Goal: Task Accomplishment & Management: Use online tool/utility

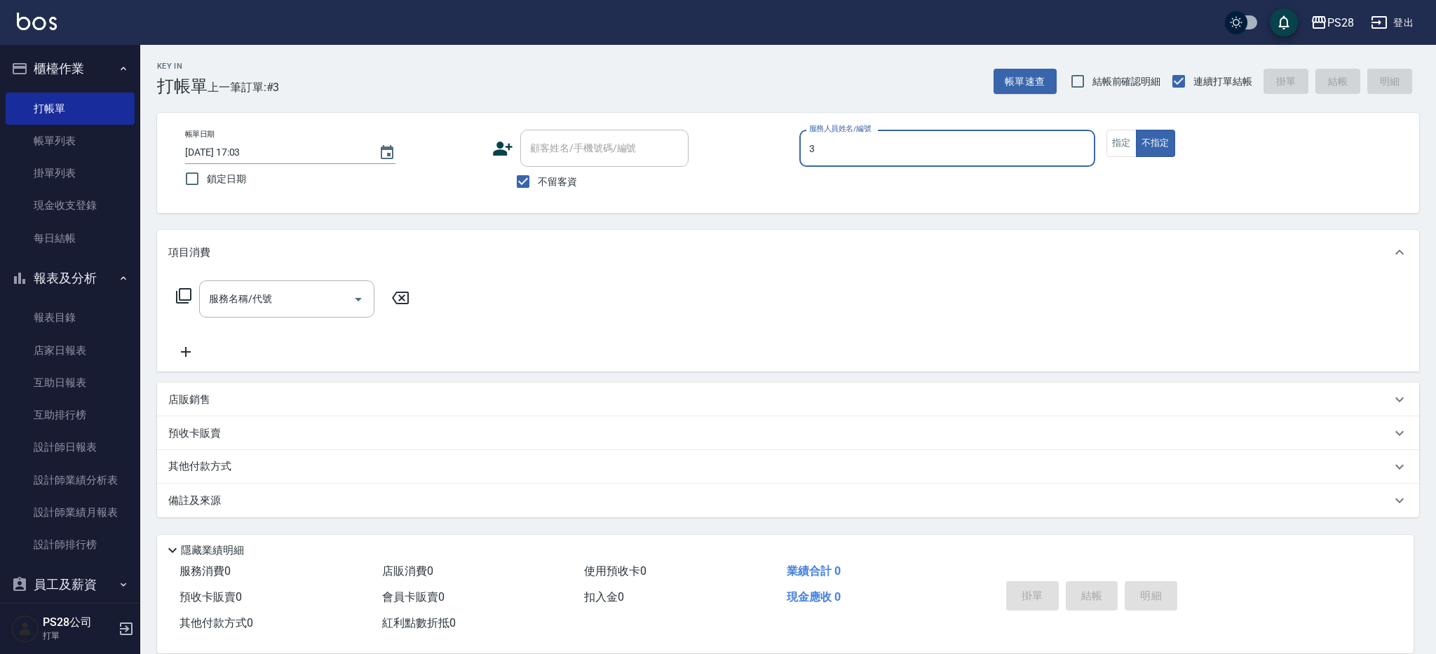
type input "Moris-3"
type button "false"
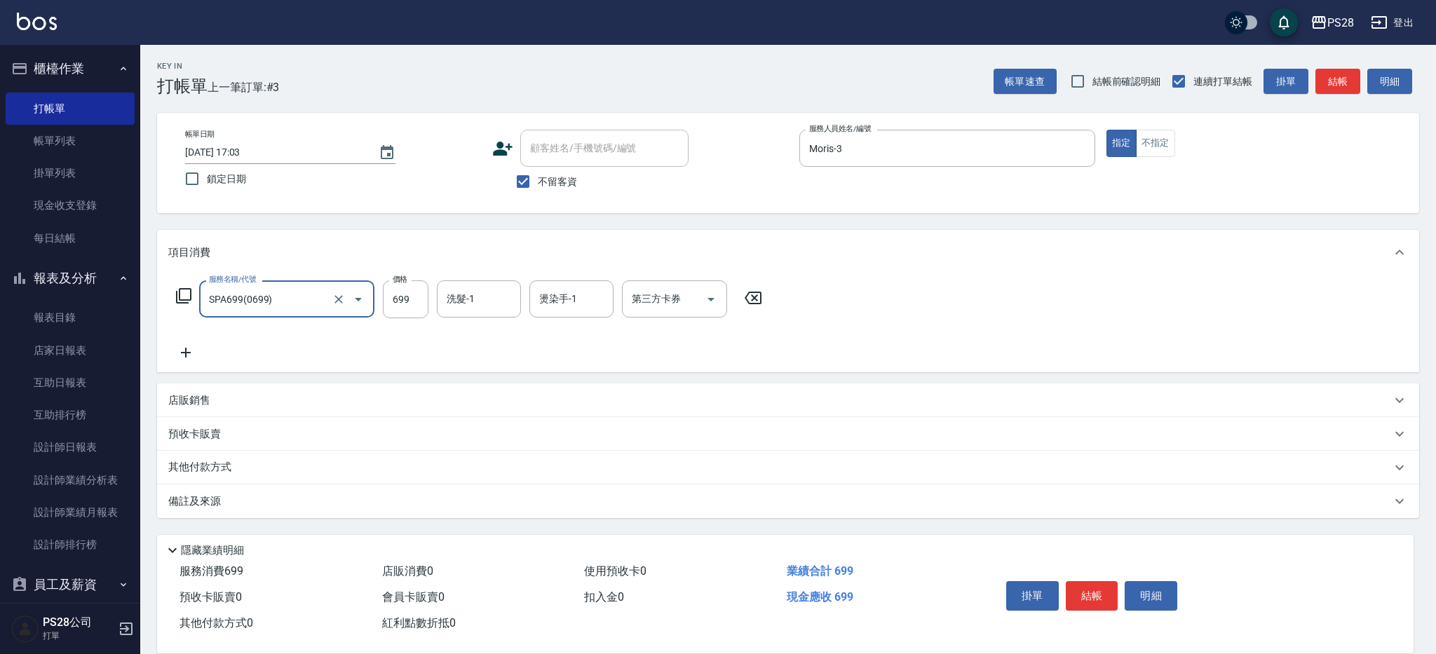
type input "SPA699(0699)"
type input "700"
type input "Moris-3"
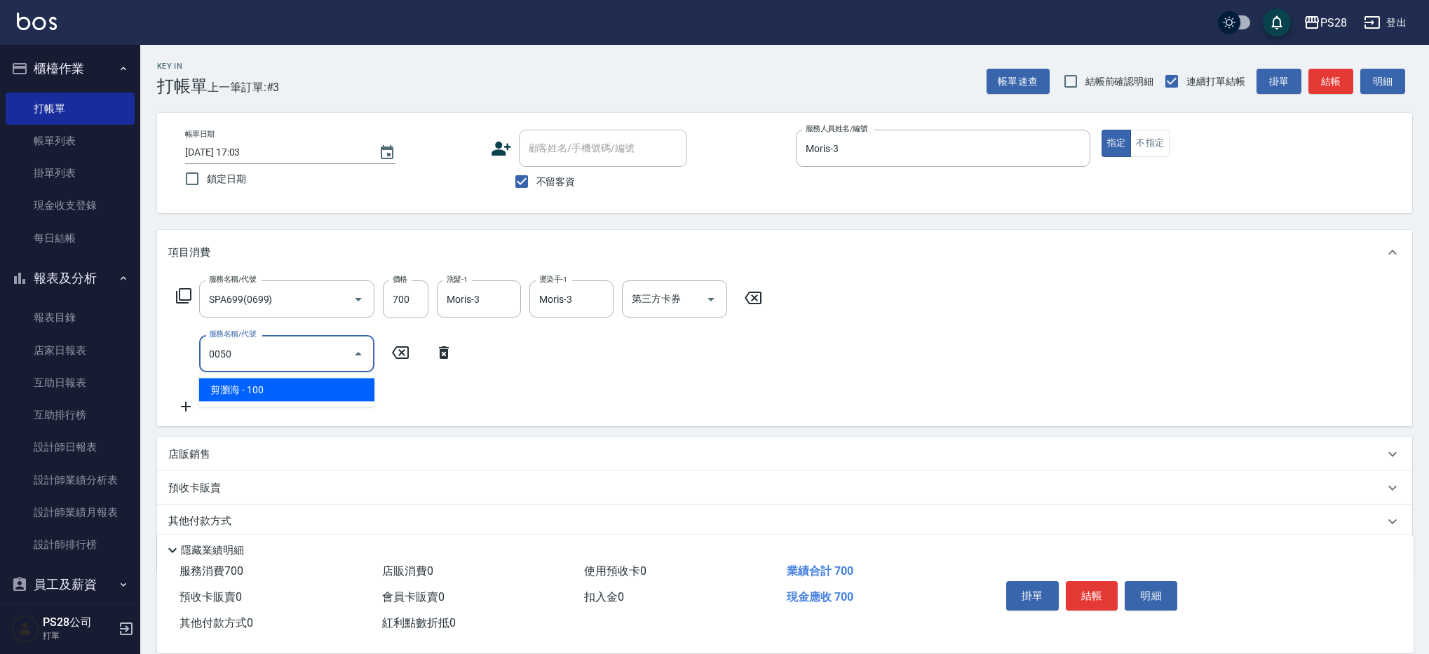
type input "剪瀏海(0050)"
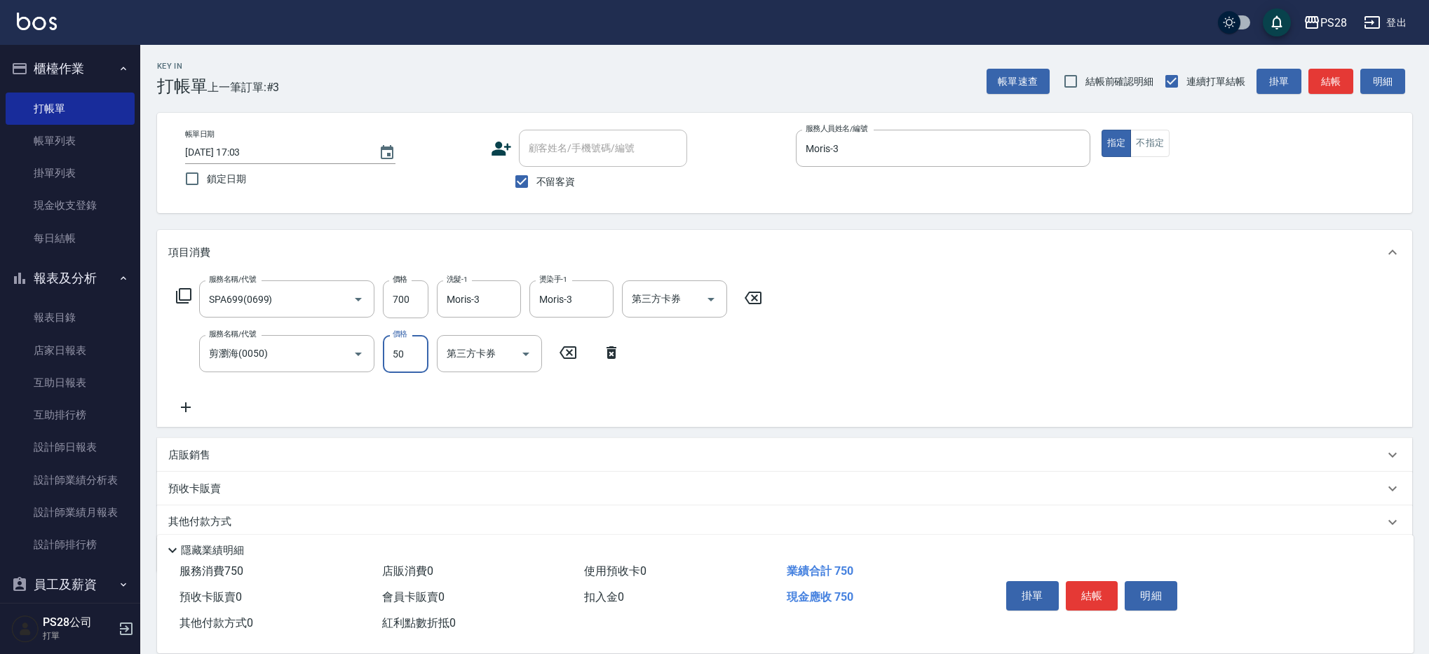
type input "50"
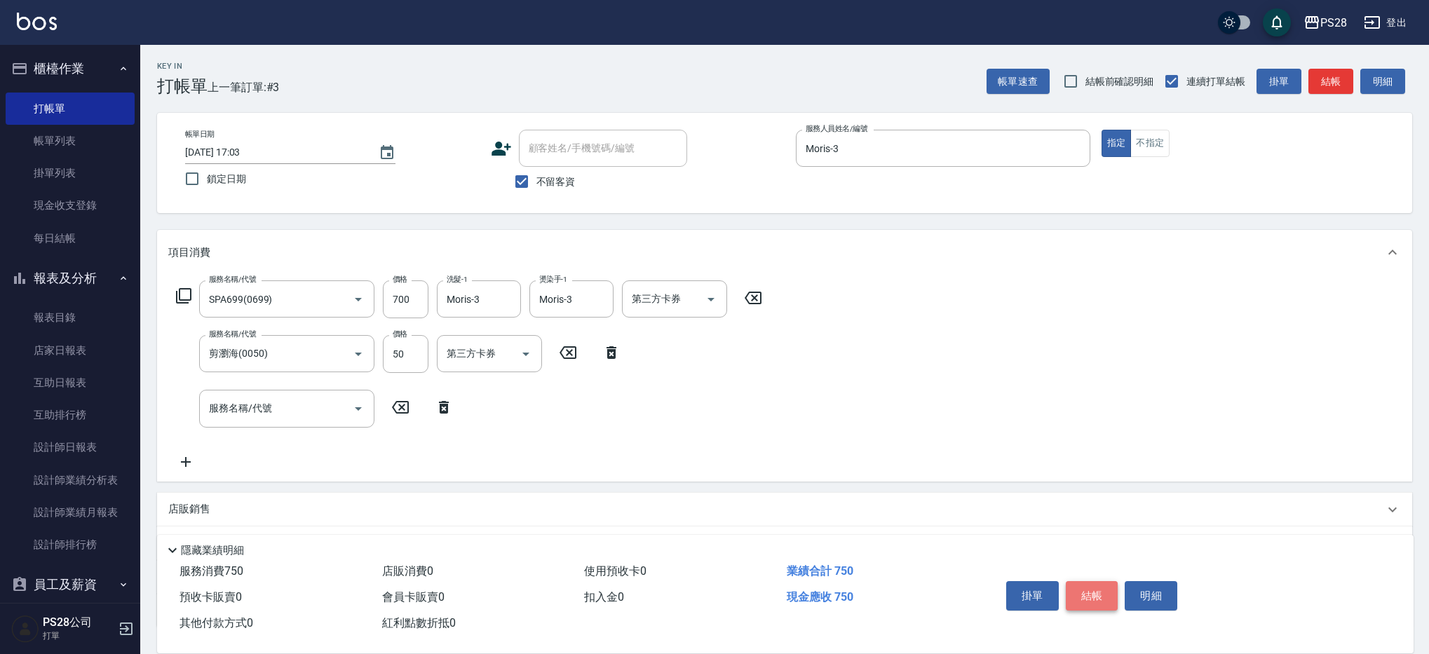
click at [1094, 585] on button "結帳" at bounding box center [1092, 595] width 53 height 29
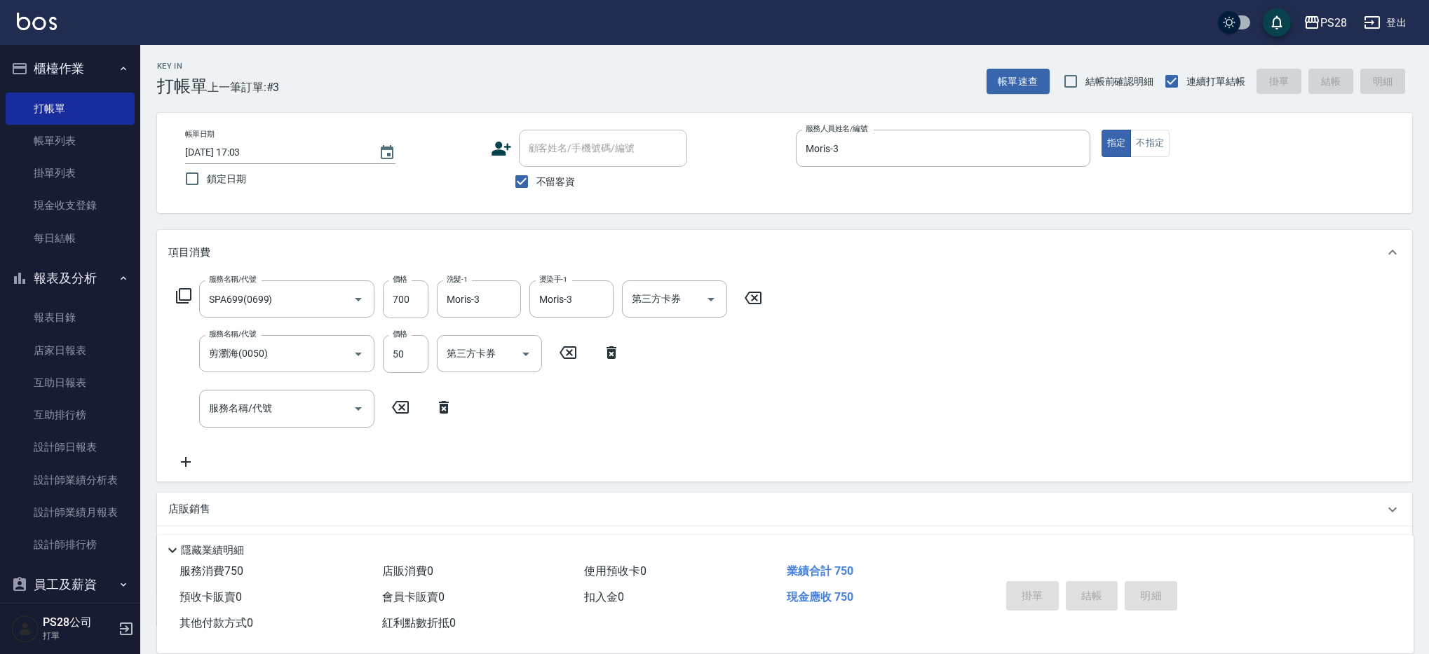
scroll to position [4, 0]
type input "[DATE] 19:12"
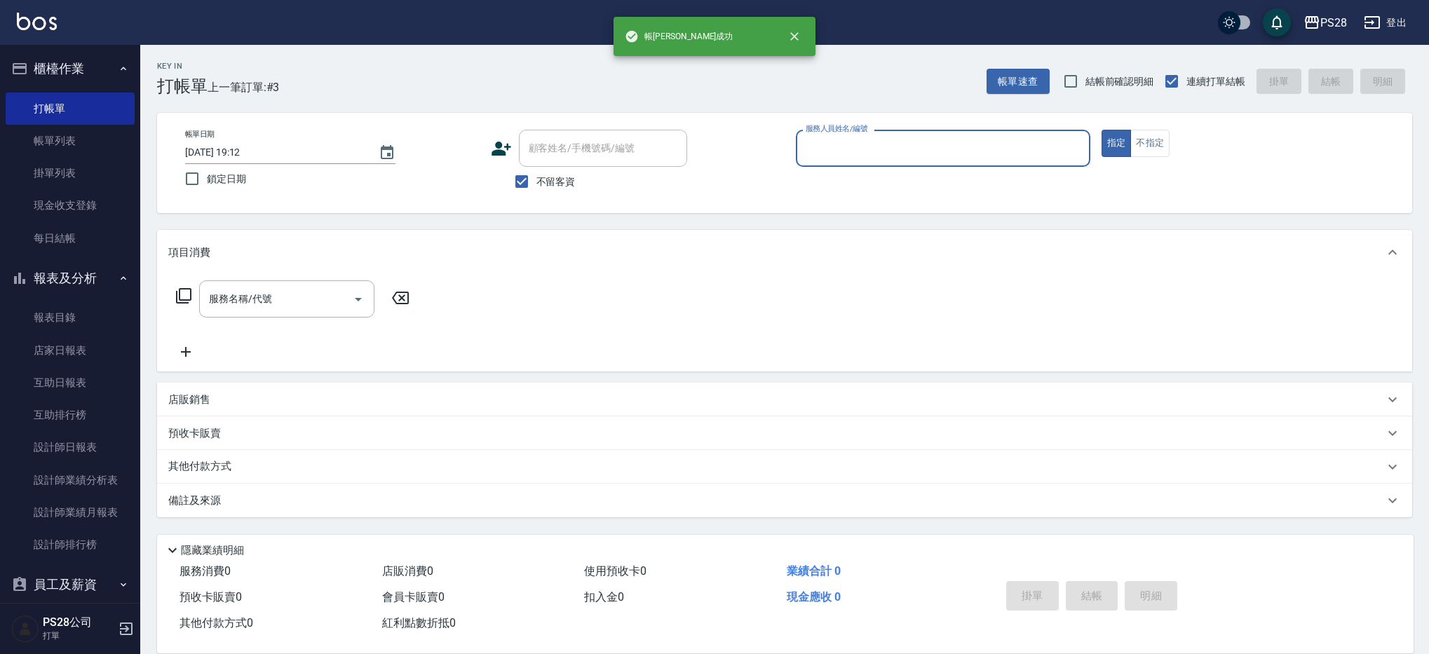
scroll to position [0, 0]
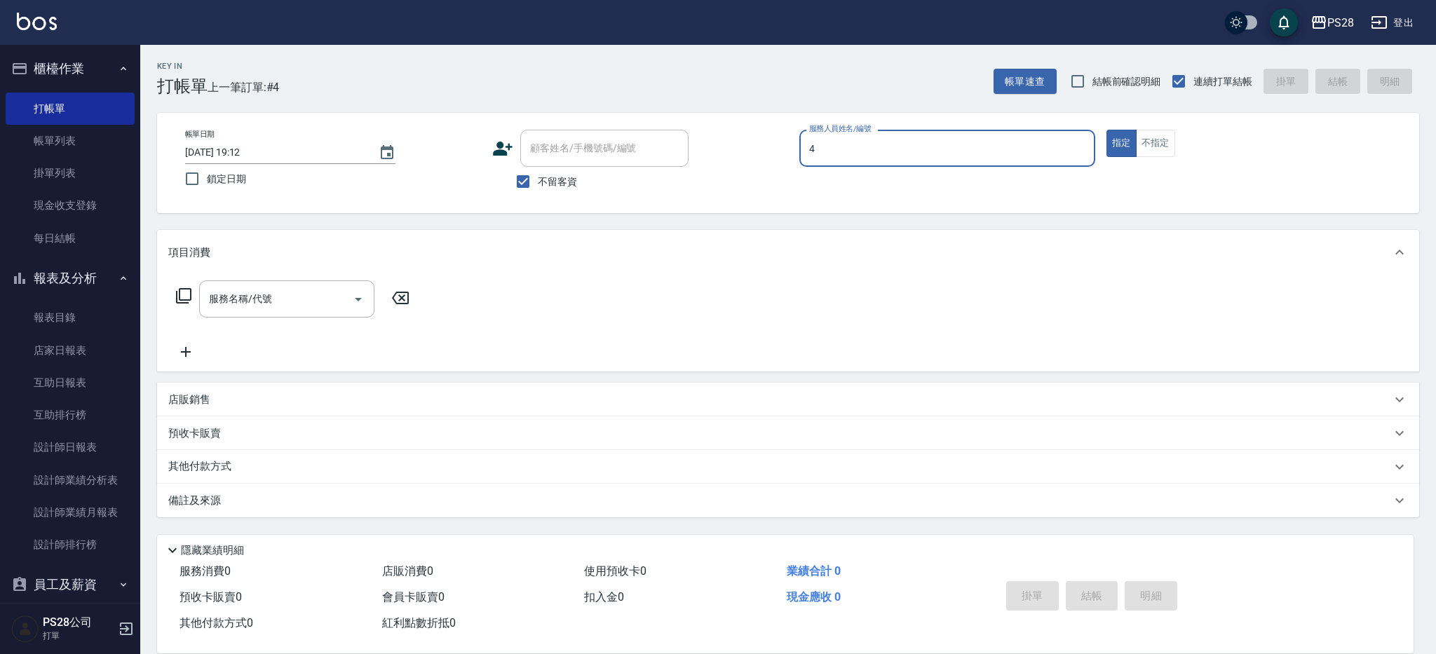
type input "NITA-4"
type button "true"
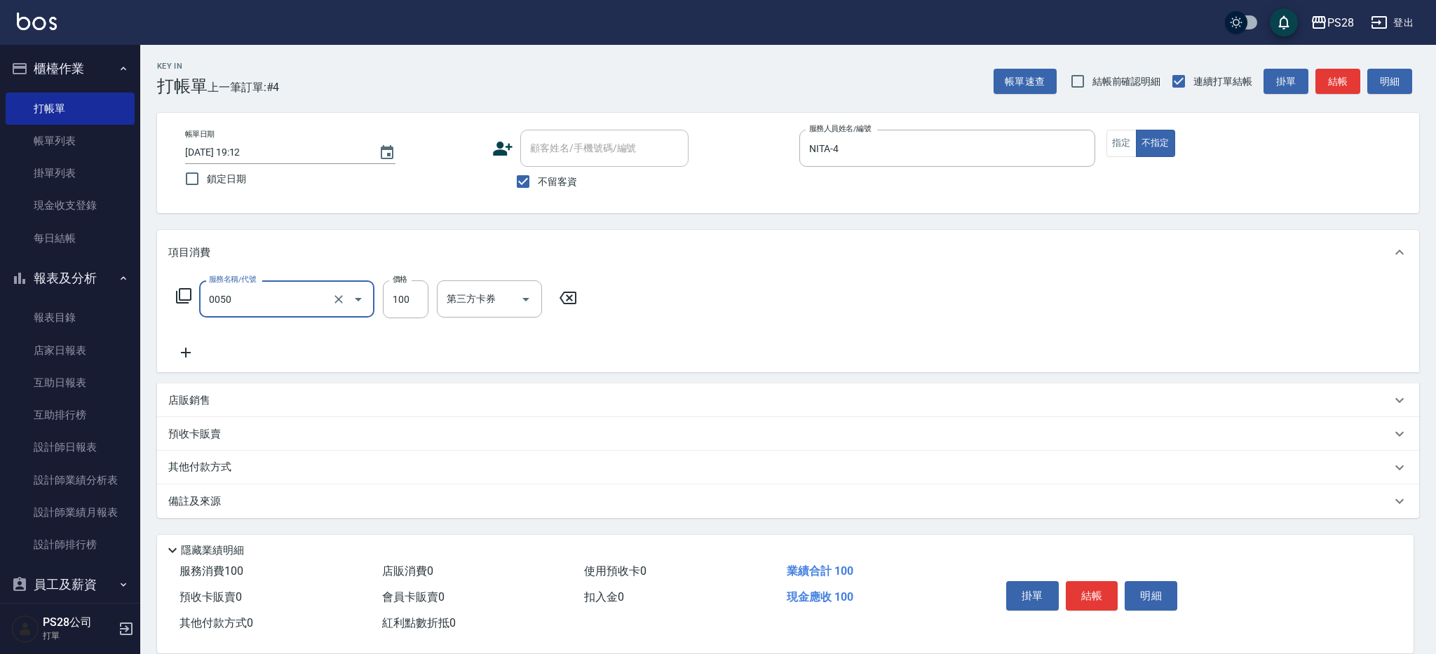
type input "剪瀏海(0050)"
click at [402, 296] on input "100" at bounding box center [406, 299] width 46 height 38
type input "50"
click at [1098, 588] on button "結帳" at bounding box center [1092, 595] width 53 height 29
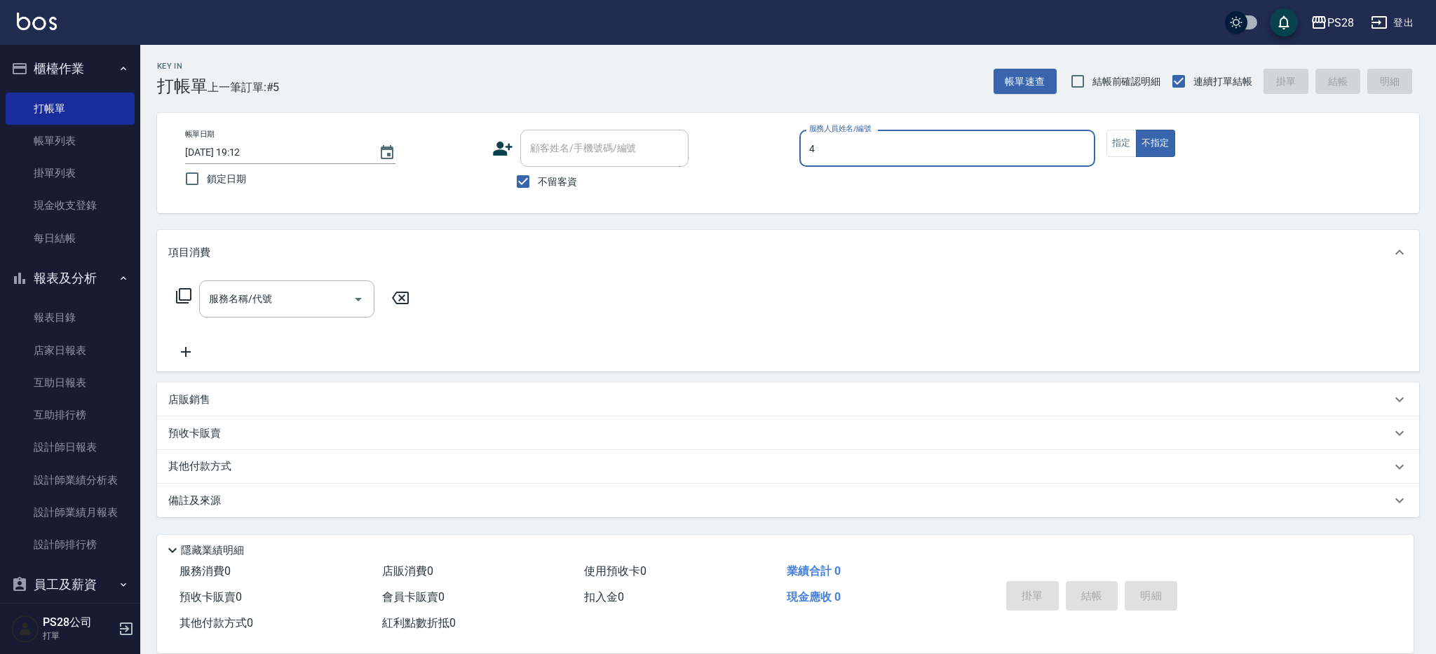
type input "NITA-4"
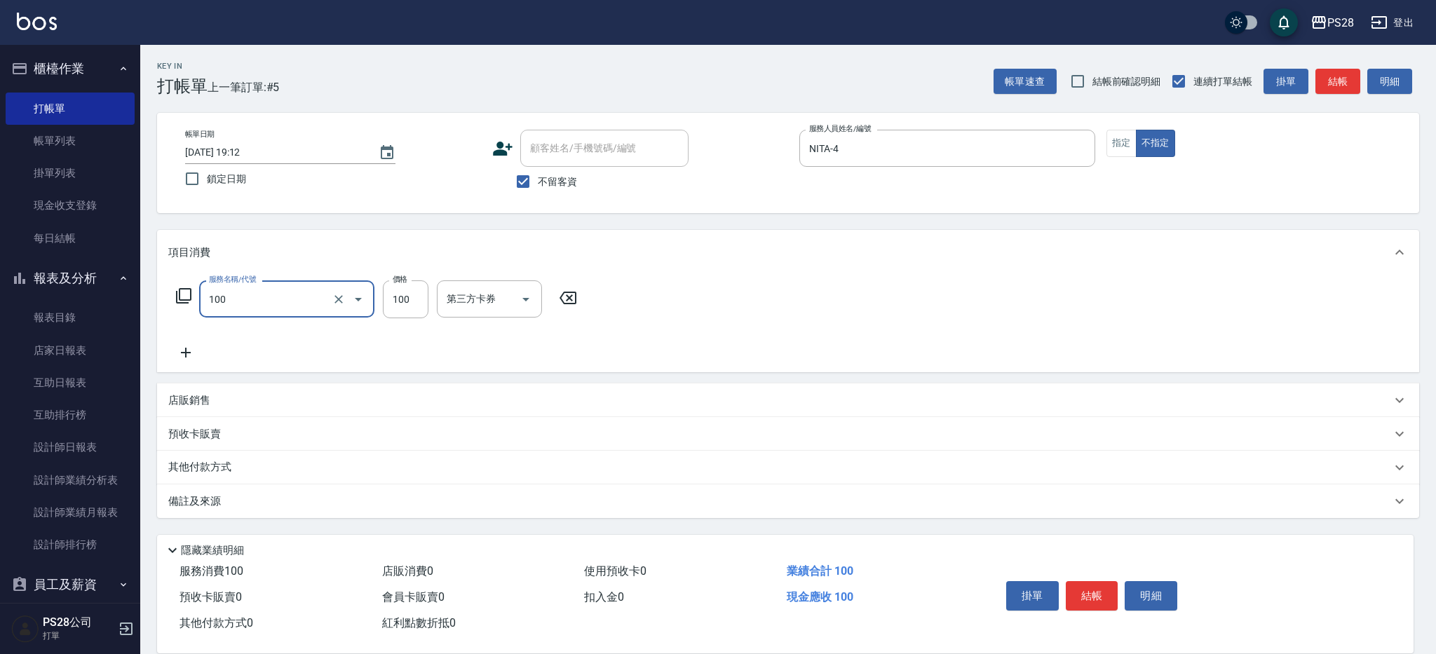
type input "洗髮(100)"
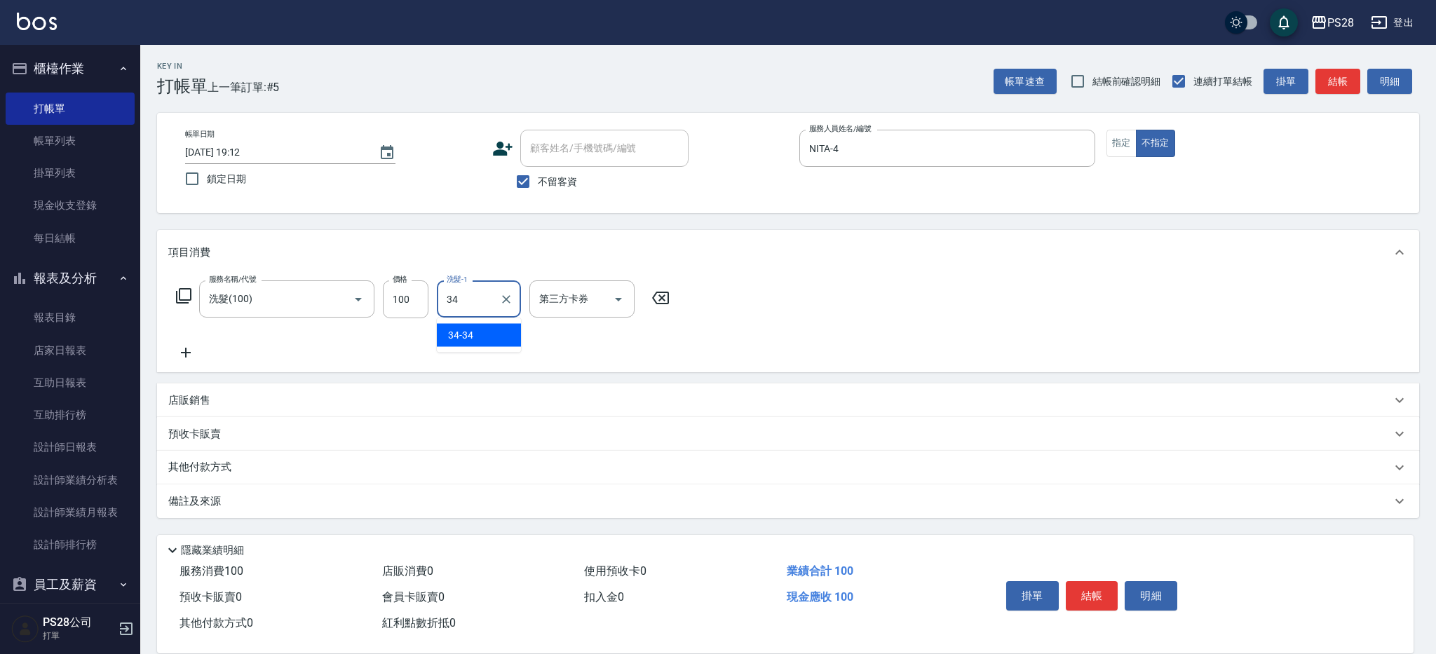
type input "34-34"
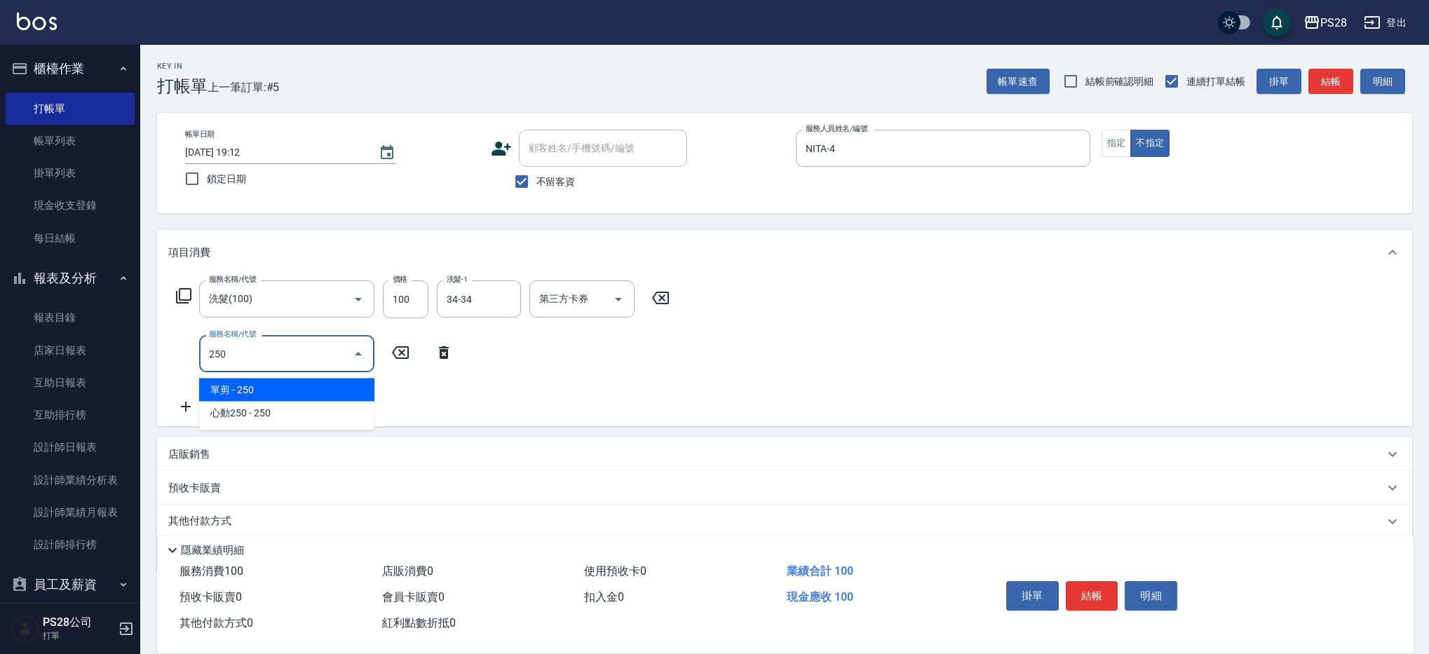
type input "單剪(250)"
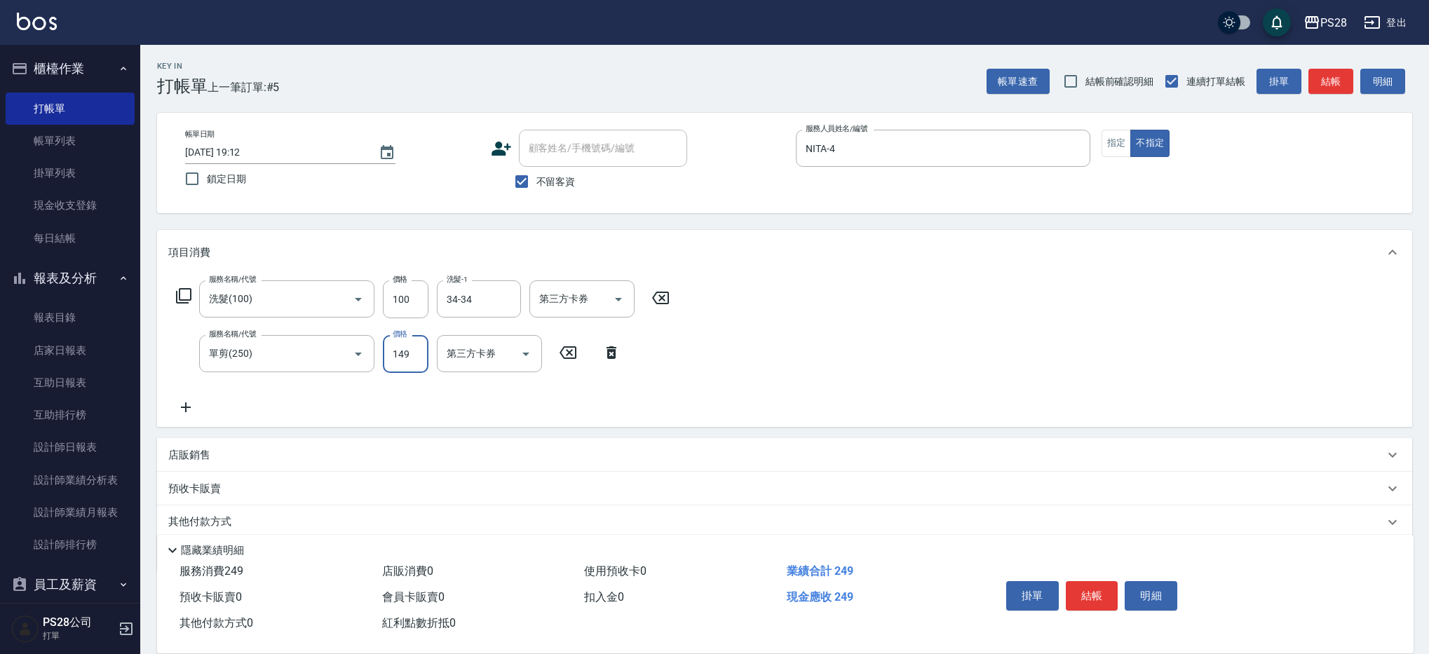
type input "149"
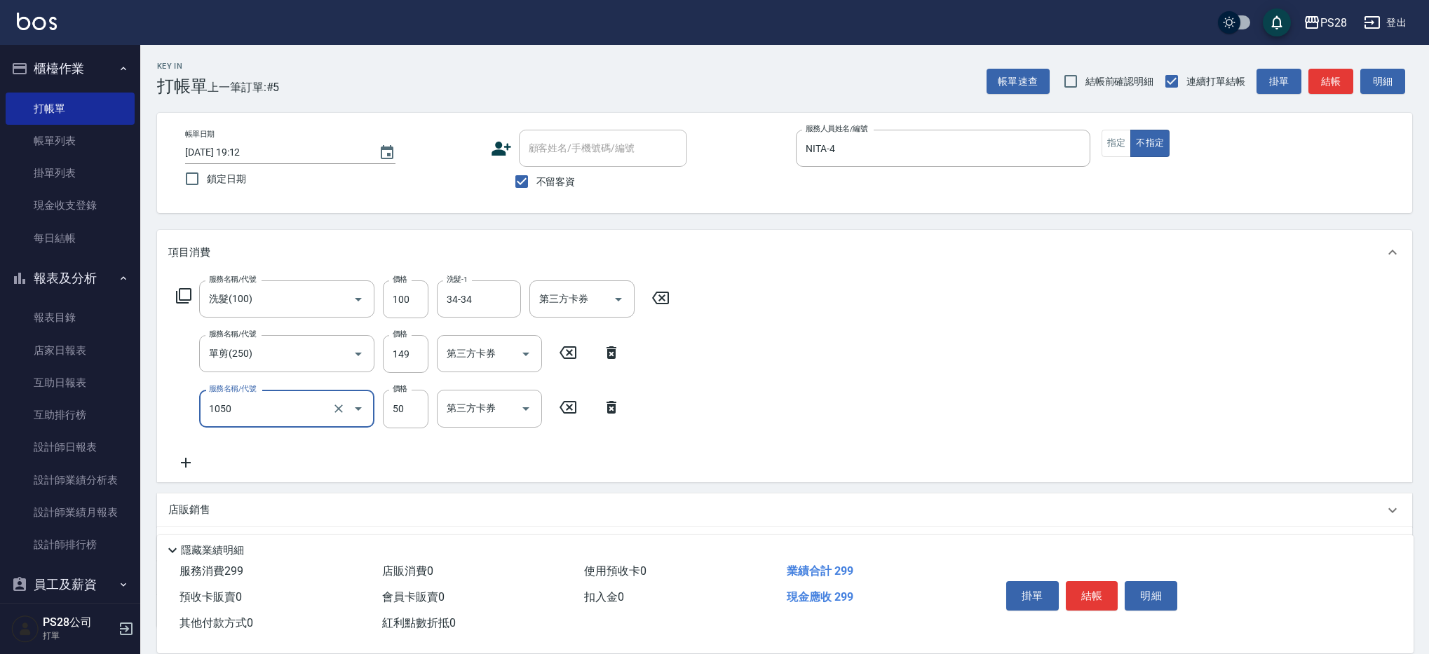
type input "精油(1050)"
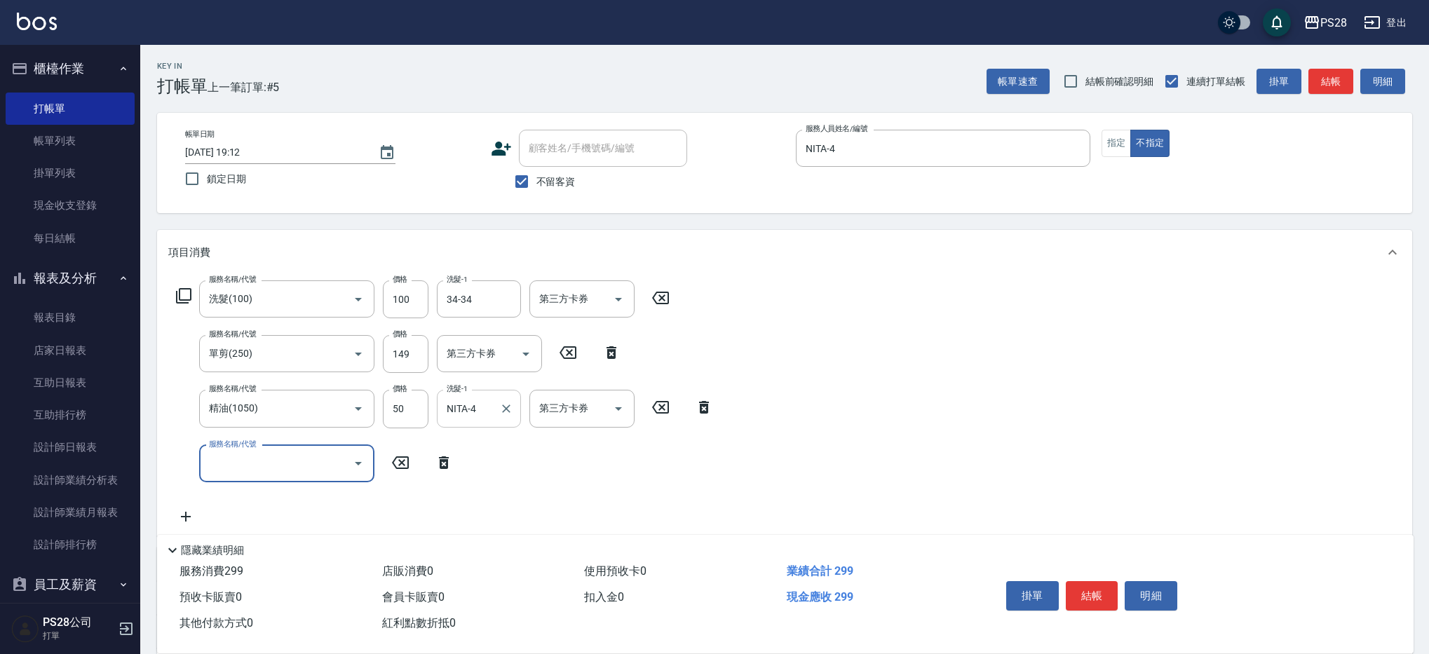
click at [451, 412] on input "NITA-4" at bounding box center [468, 408] width 50 height 25
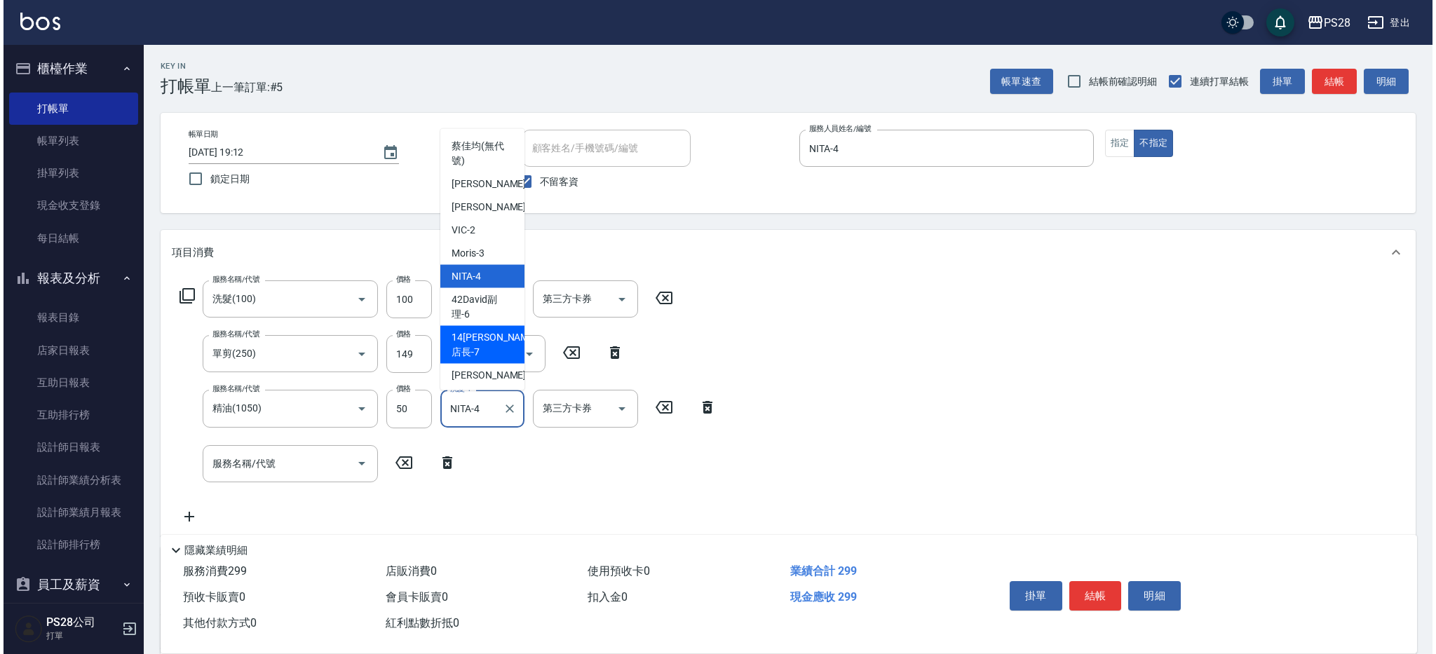
scroll to position [187, 0]
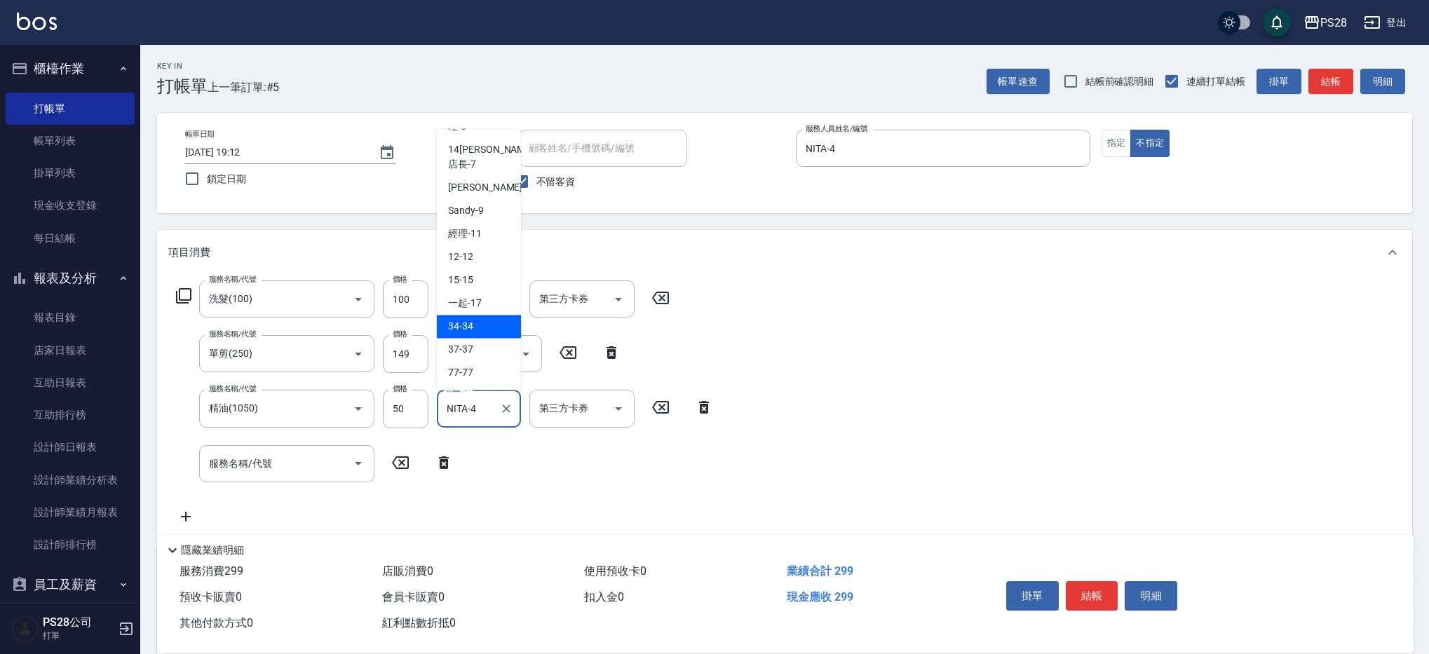
click at [481, 323] on div "34 -34" at bounding box center [479, 326] width 84 height 23
type input "34-34"
click at [1084, 583] on button "結帳" at bounding box center [1092, 595] width 53 height 29
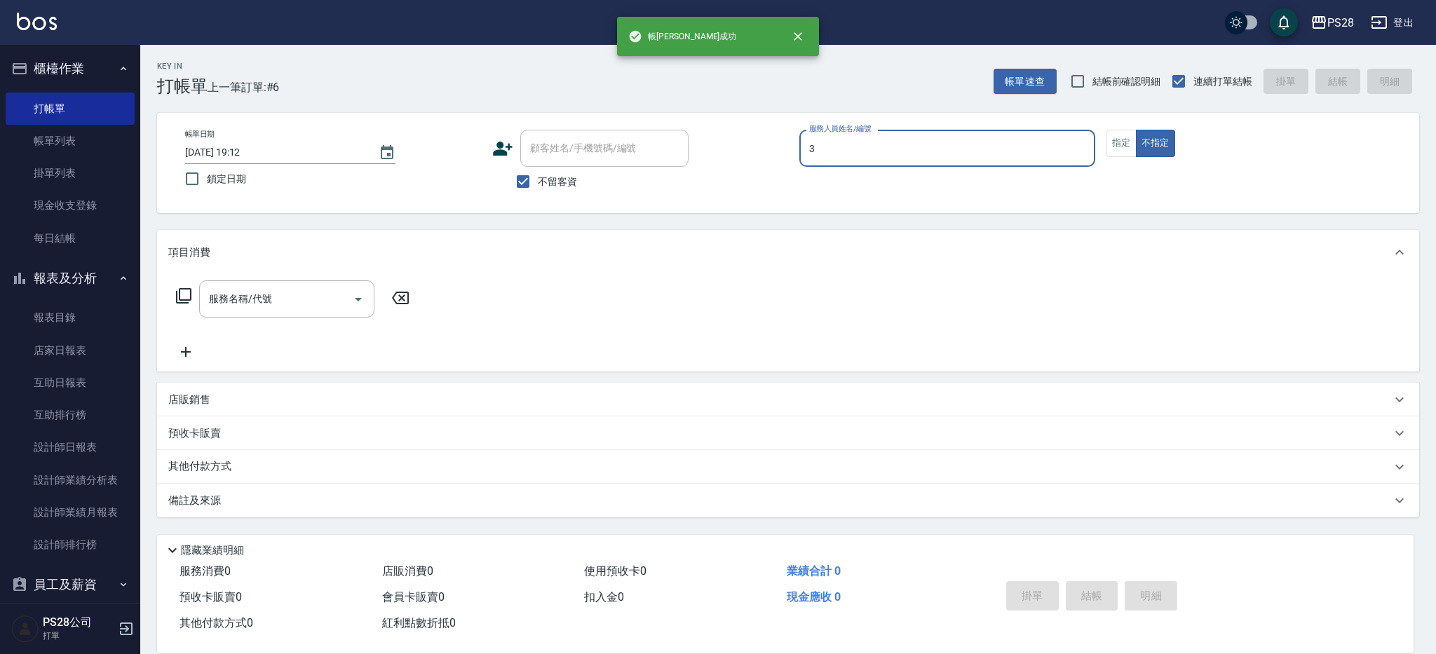
type input "Moris-3"
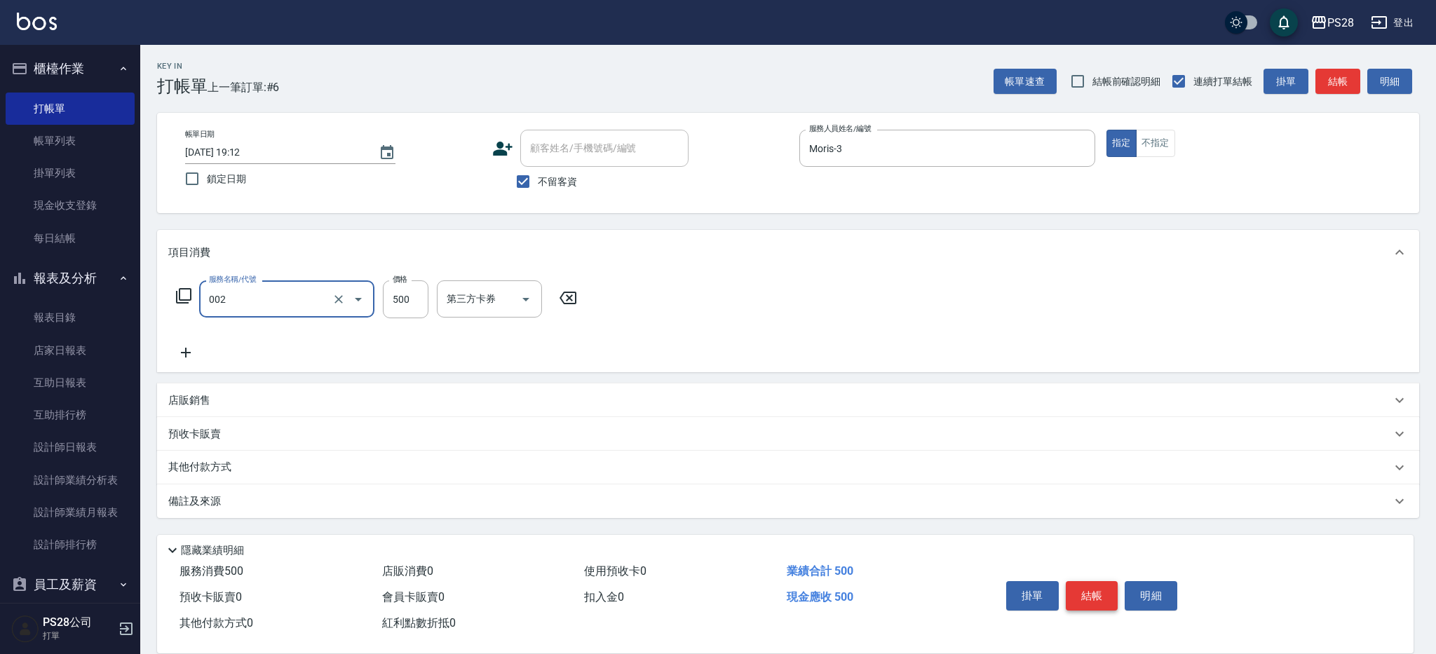
type input "洗剪D(002)"
type input "550"
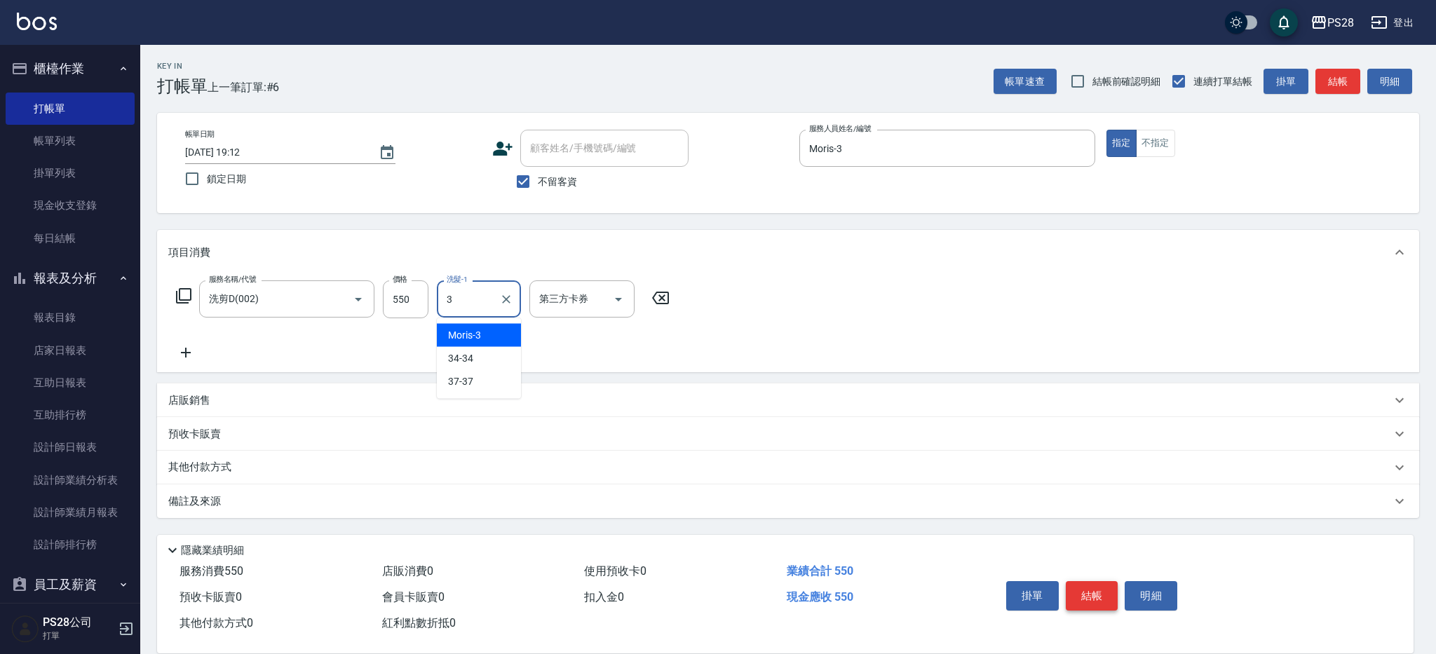
type input "Moris-3"
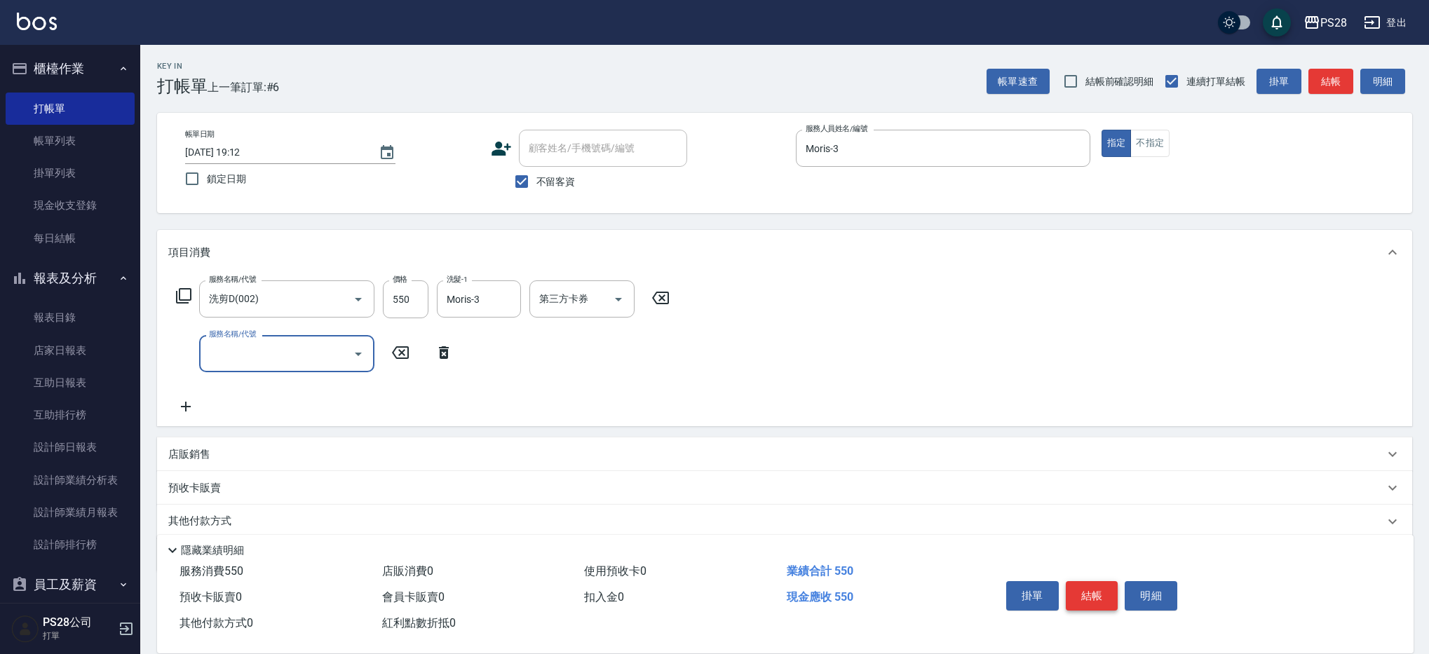
click at [1099, 588] on button "結帳" at bounding box center [1092, 595] width 53 height 29
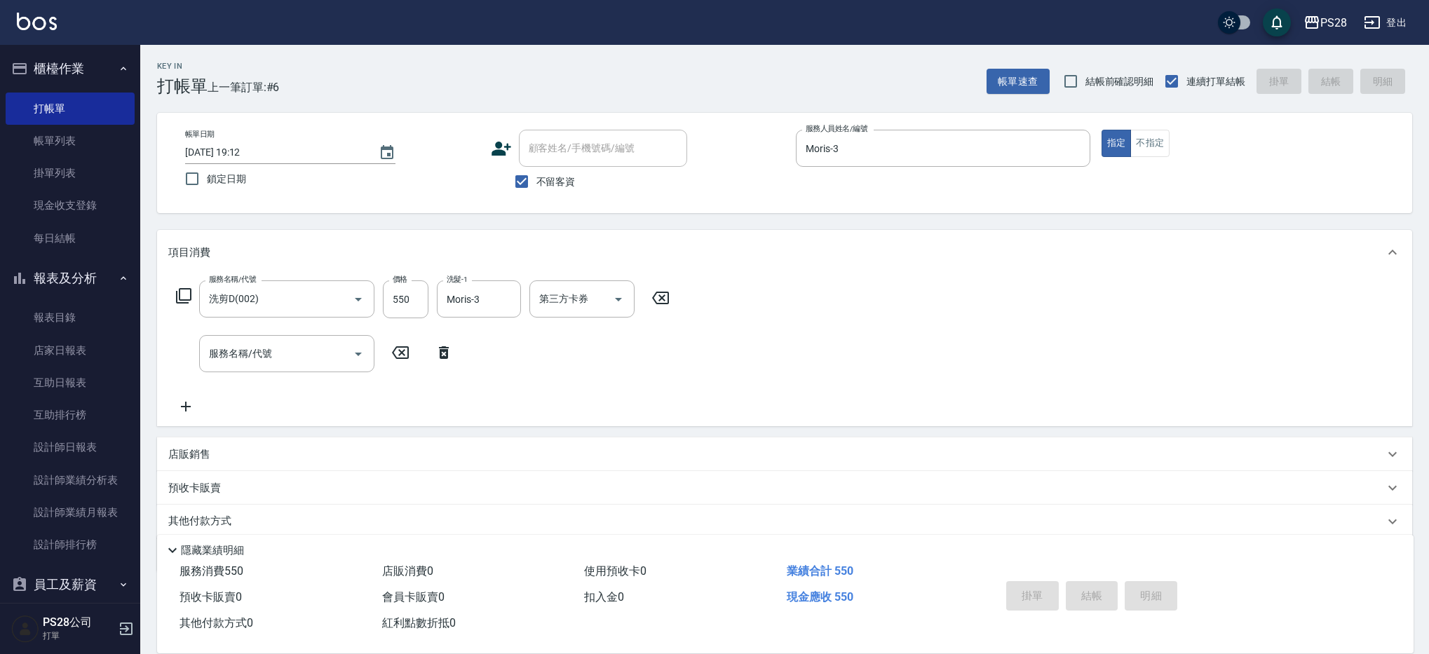
type input "[DATE] 19:13"
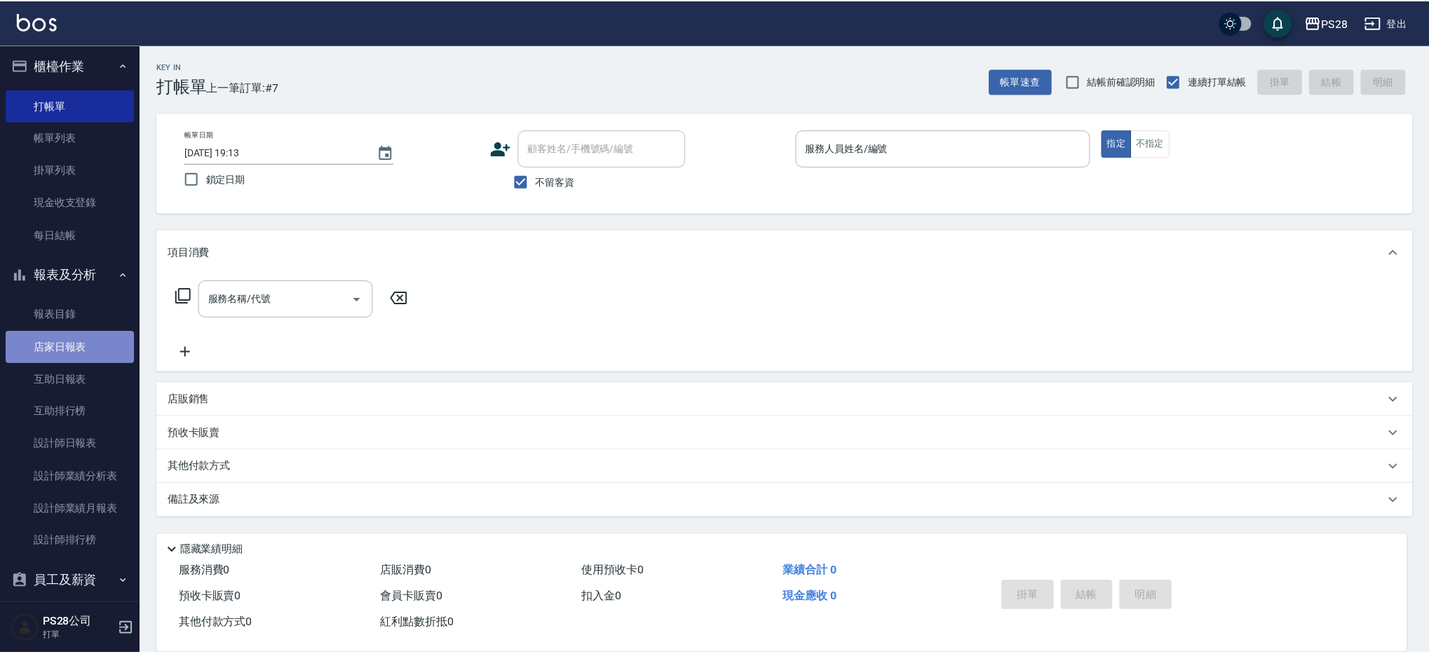
scroll to position [10, 0]
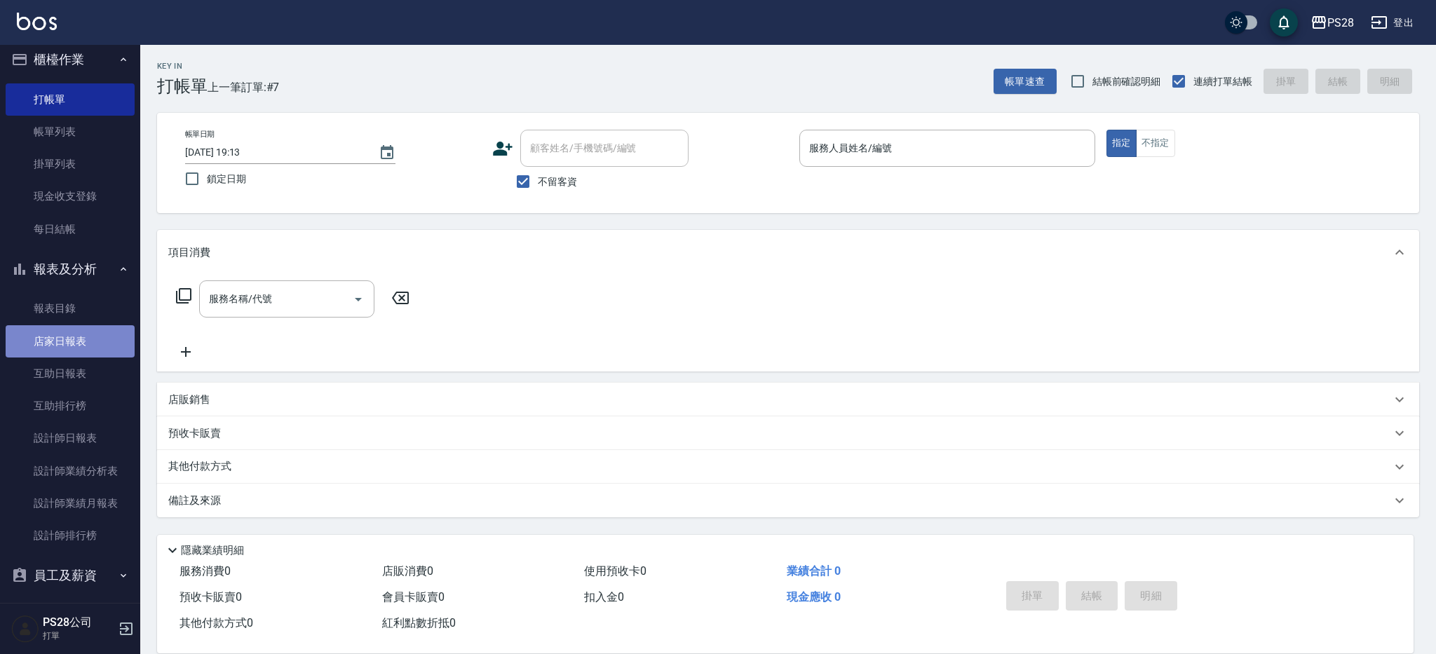
click at [100, 335] on link "店家日報表" at bounding box center [70, 341] width 129 height 32
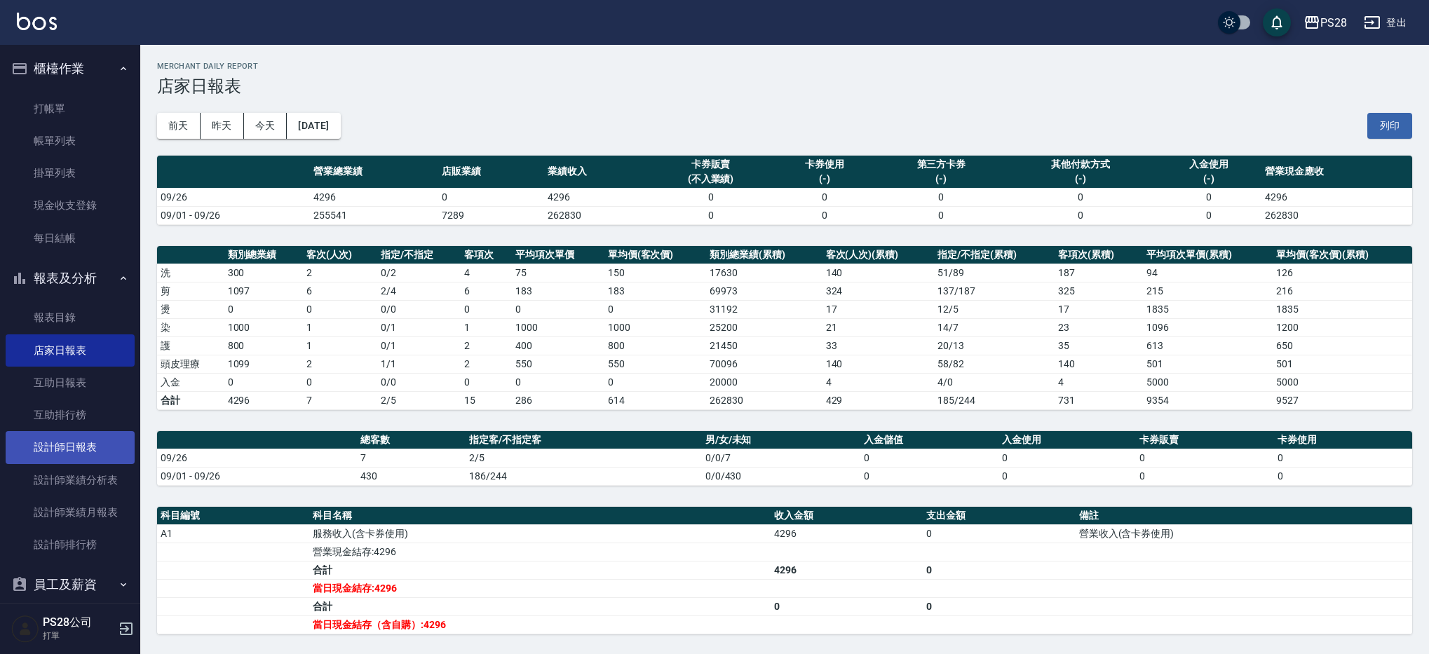
click at [93, 442] on link "設計師日報表" at bounding box center [70, 447] width 129 height 32
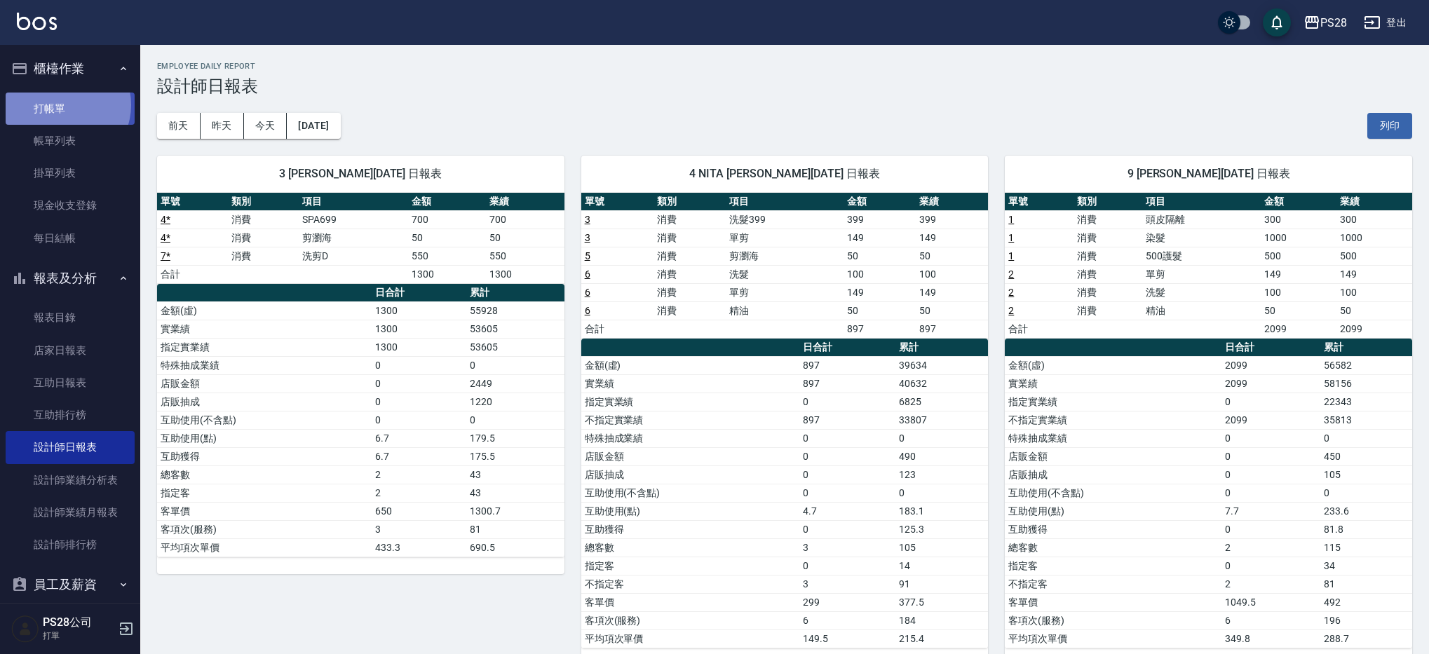
click at [63, 104] on link "打帳單" at bounding box center [70, 109] width 129 height 32
